Goal: Find contact information: Find contact information

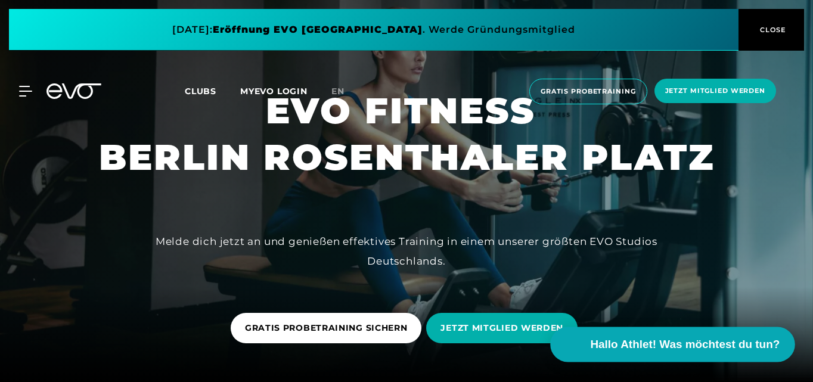
click at [696, 346] on span "Hallo Athlet! Was möchtest du tun?" at bounding box center [684, 344] width 189 height 17
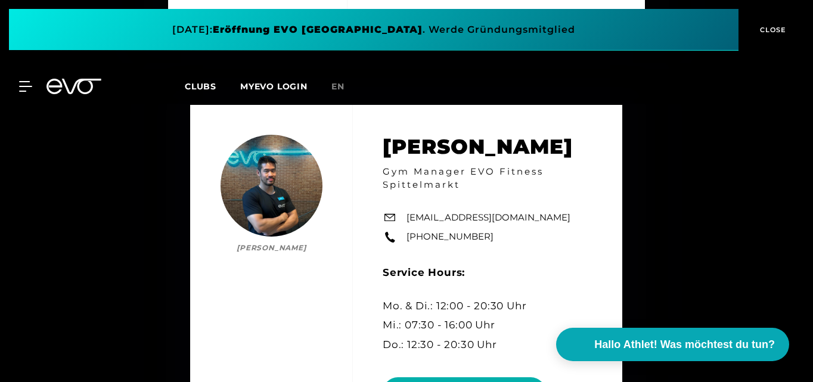
scroll to position [2979, 0]
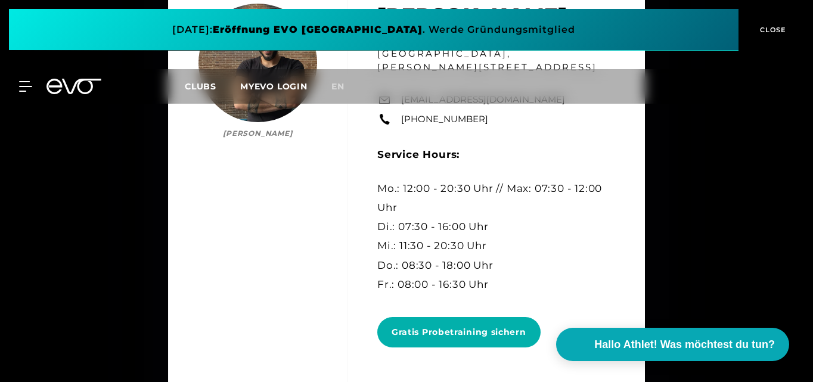
scroll to position [2621, 0]
